Goal: Navigation & Orientation: Go to known website

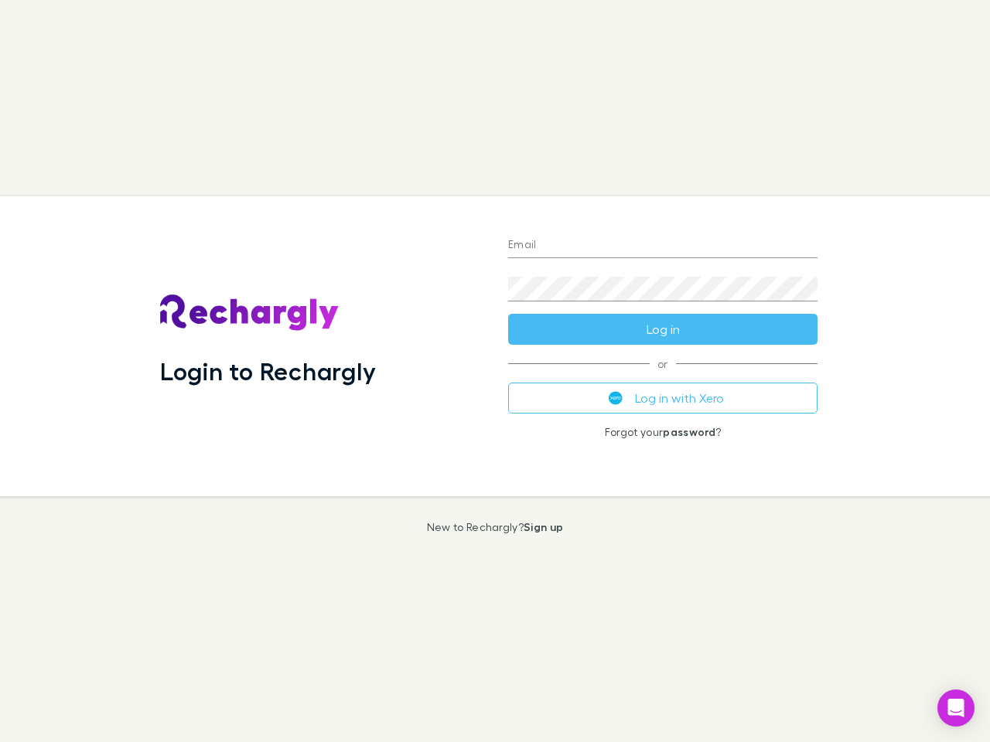
click at [495, 371] on div "Login to Rechargly" at bounding box center [322, 346] width 348 height 300
click at [663, 246] on input "Email" at bounding box center [662, 246] width 309 height 25
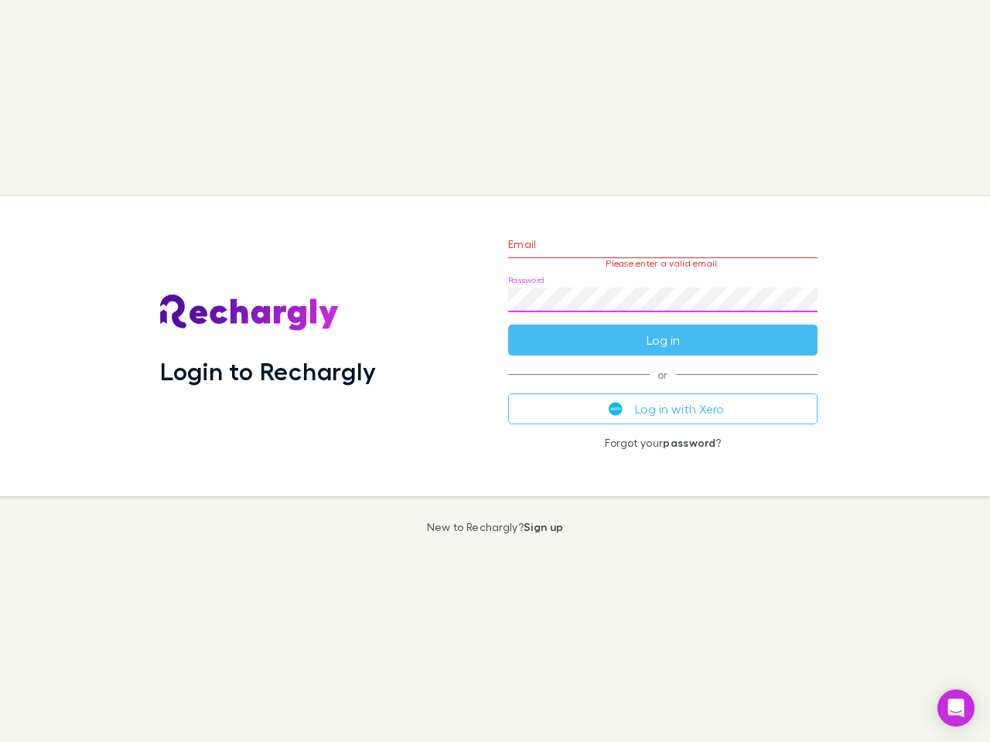
click at [663, 329] on form "Email Please enter a valid email. Password Log in" at bounding box center [662, 288] width 309 height 135
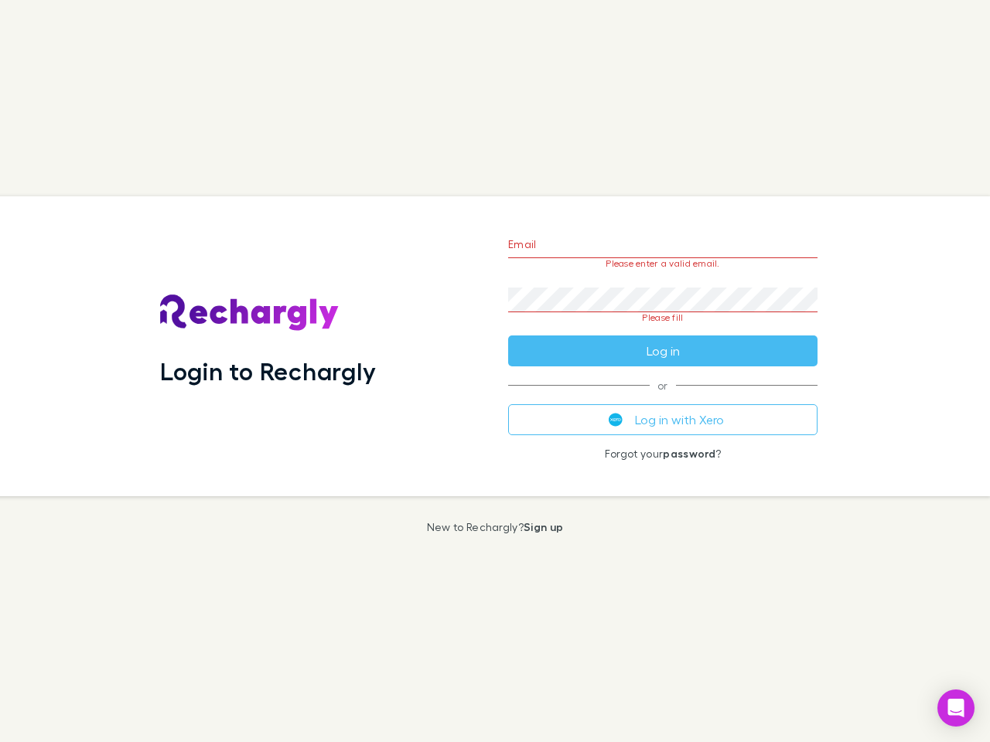
click at [663, 398] on div "Email Please enter a valid email. Password Please fill Log in or Log in with Xe…" at bounding box center [663, 346] width 334 height 300
click at [956, 708] on icon "Open Intercom Messenger" at bounding box center [956, 708] width 16 height 19
